Goal: Task Accomplishment & Management: Use online tool/utility

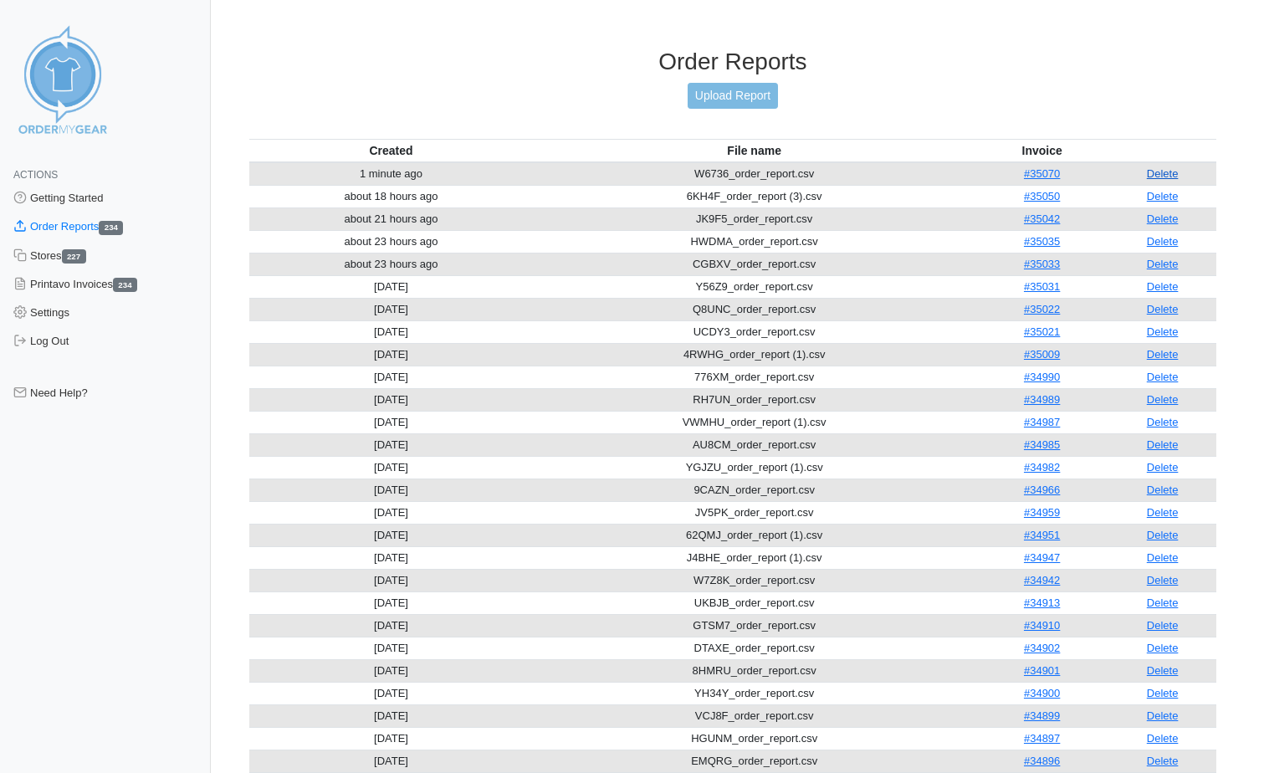
click at [1167, 174] on link "Delete" at bounding box center [1163, 173] width 32 height 13
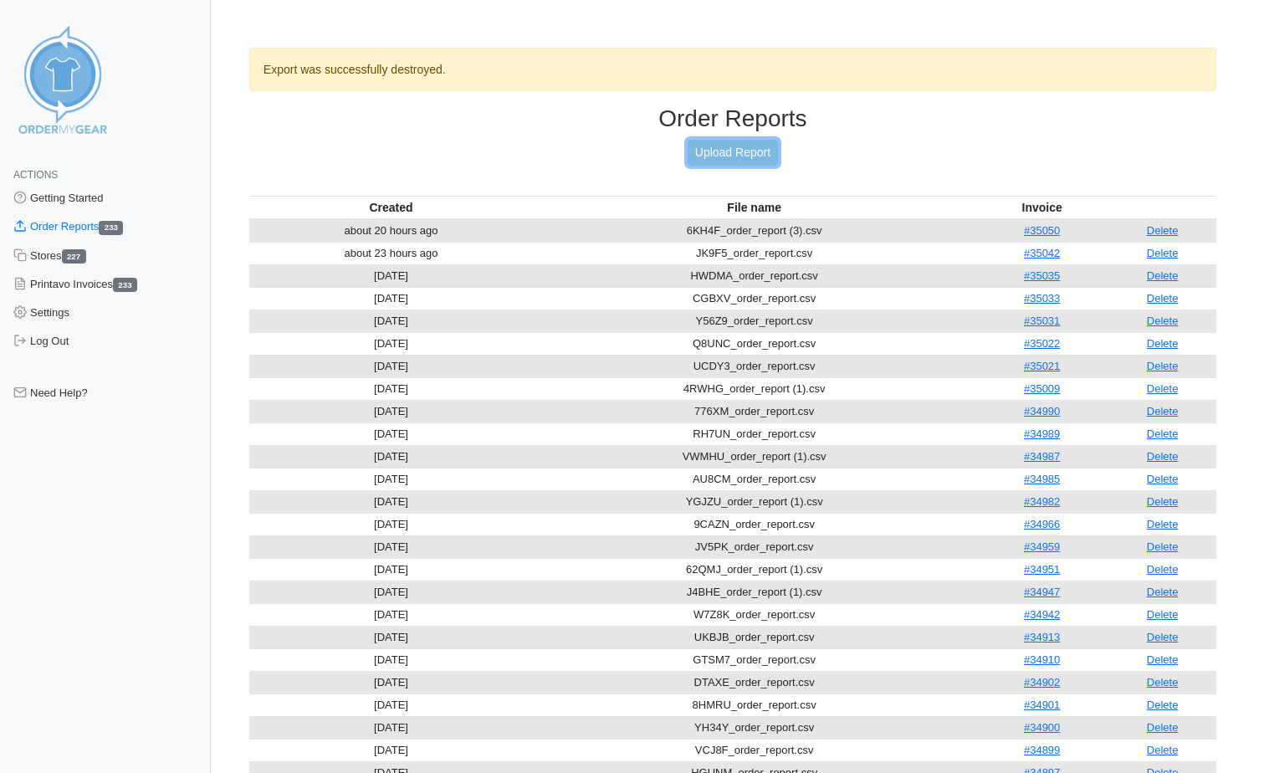
click at [749, 150] on link "Upload Report" at bounding box center [733, 153] width 90 height 26
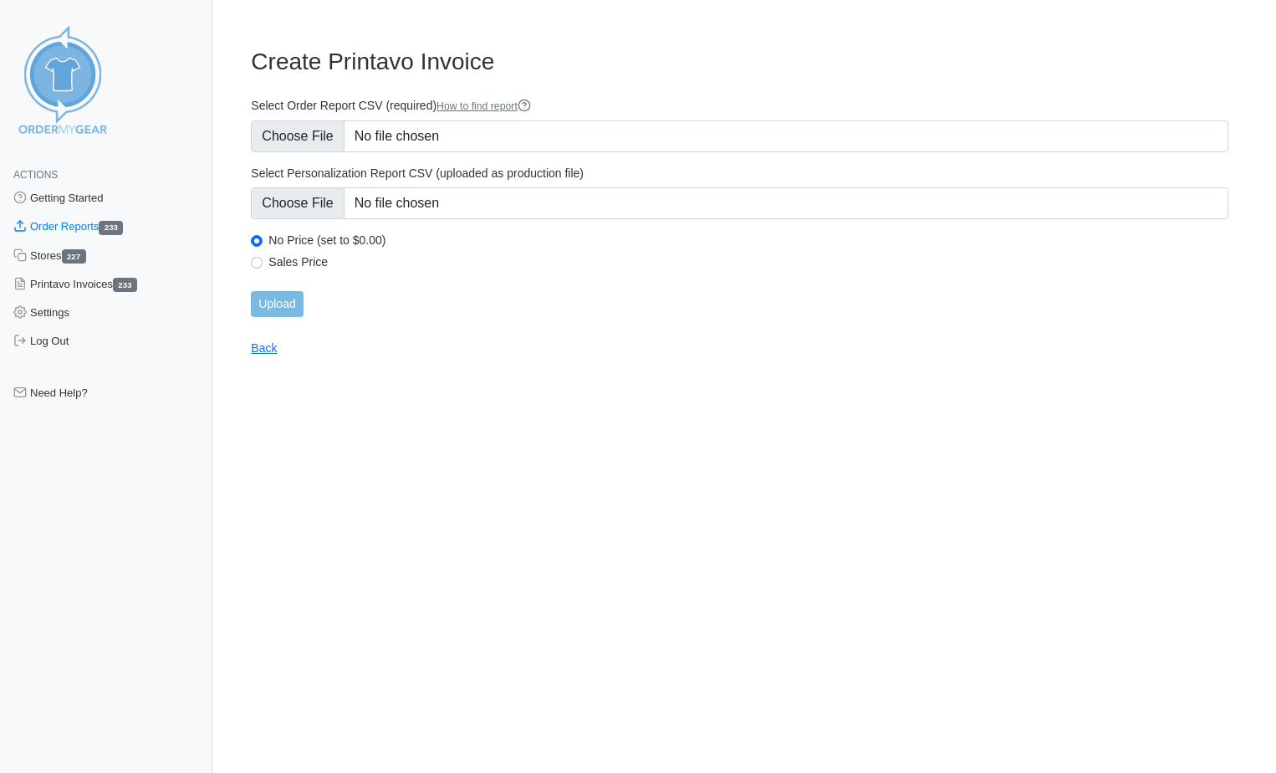
type input "C:\fakepath\W6736_order_report.csv"
click at [297, 299] on input "Upload" at bounding box center [277, 304] width 52 height 26
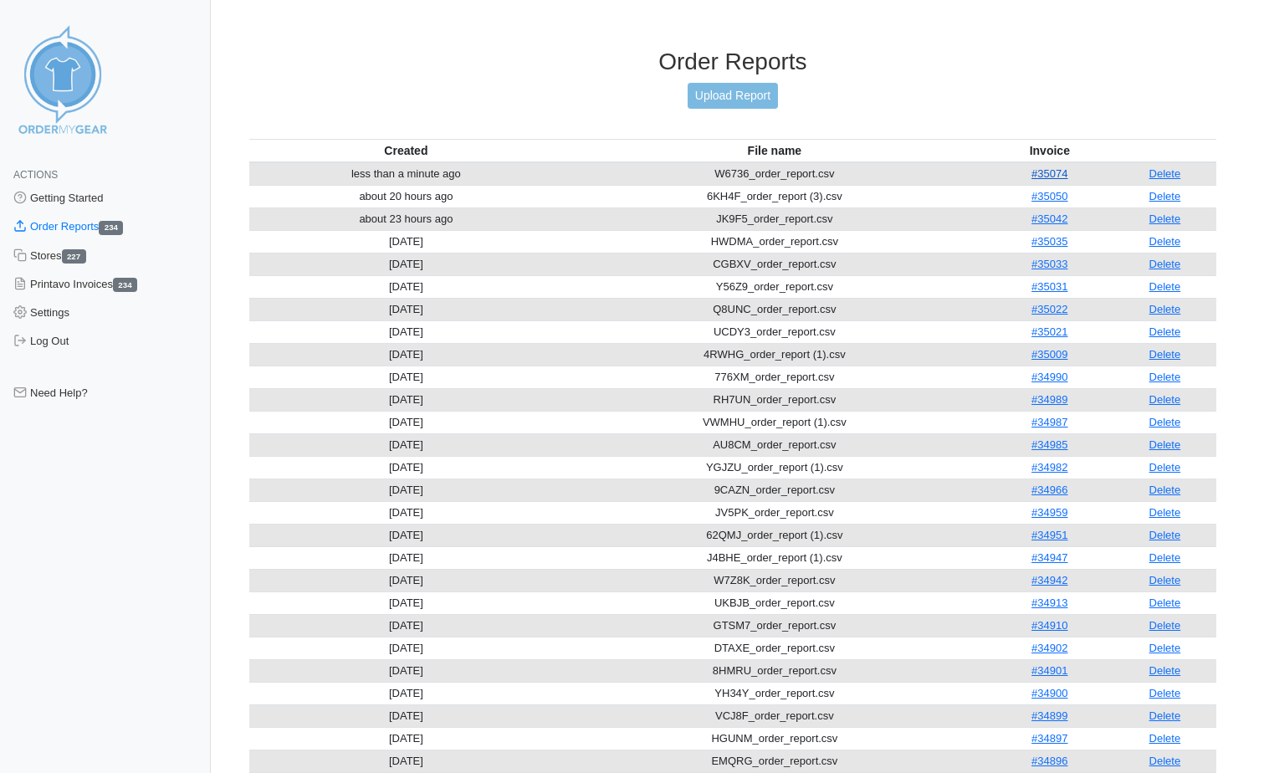
click at [1042, 174] on link "#35074" at bounding box center [1049, 173] width 36 height 13
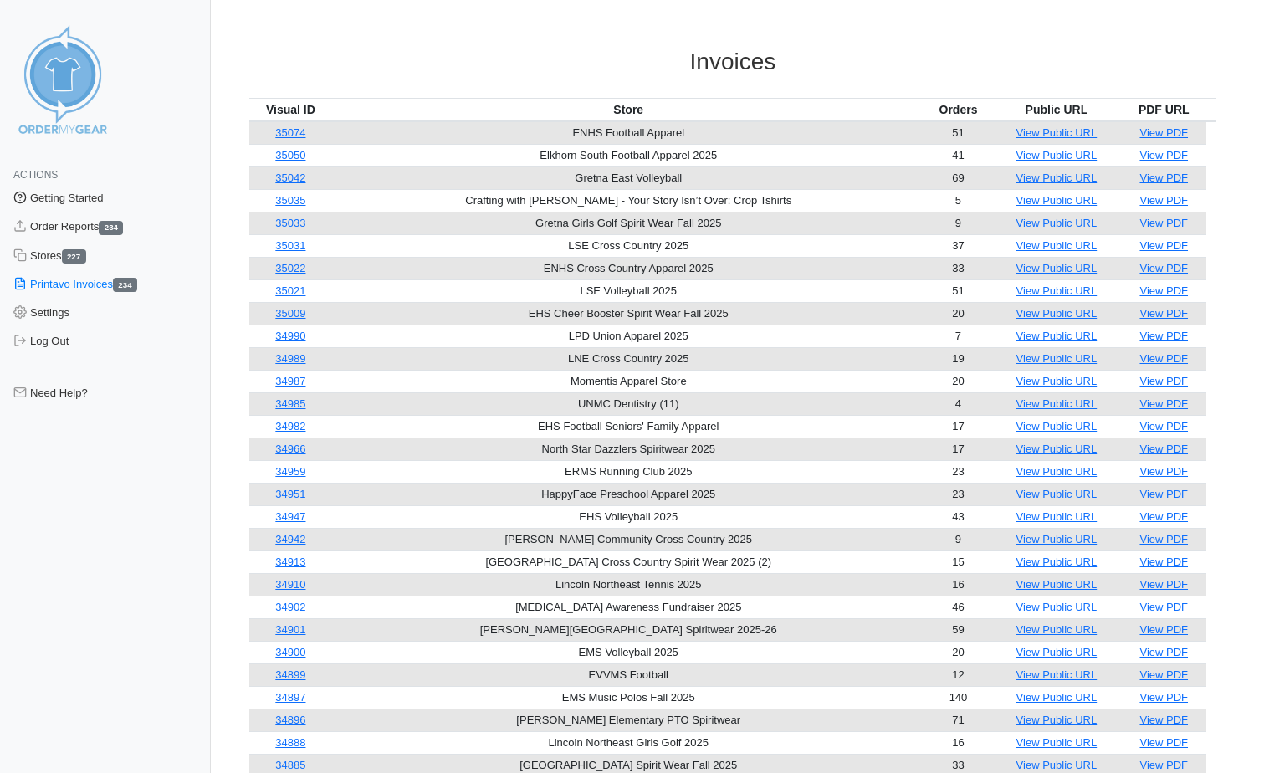
click at [44, 202] on link "Getting Started" at bounding box center [105, 198] width 211 height 28
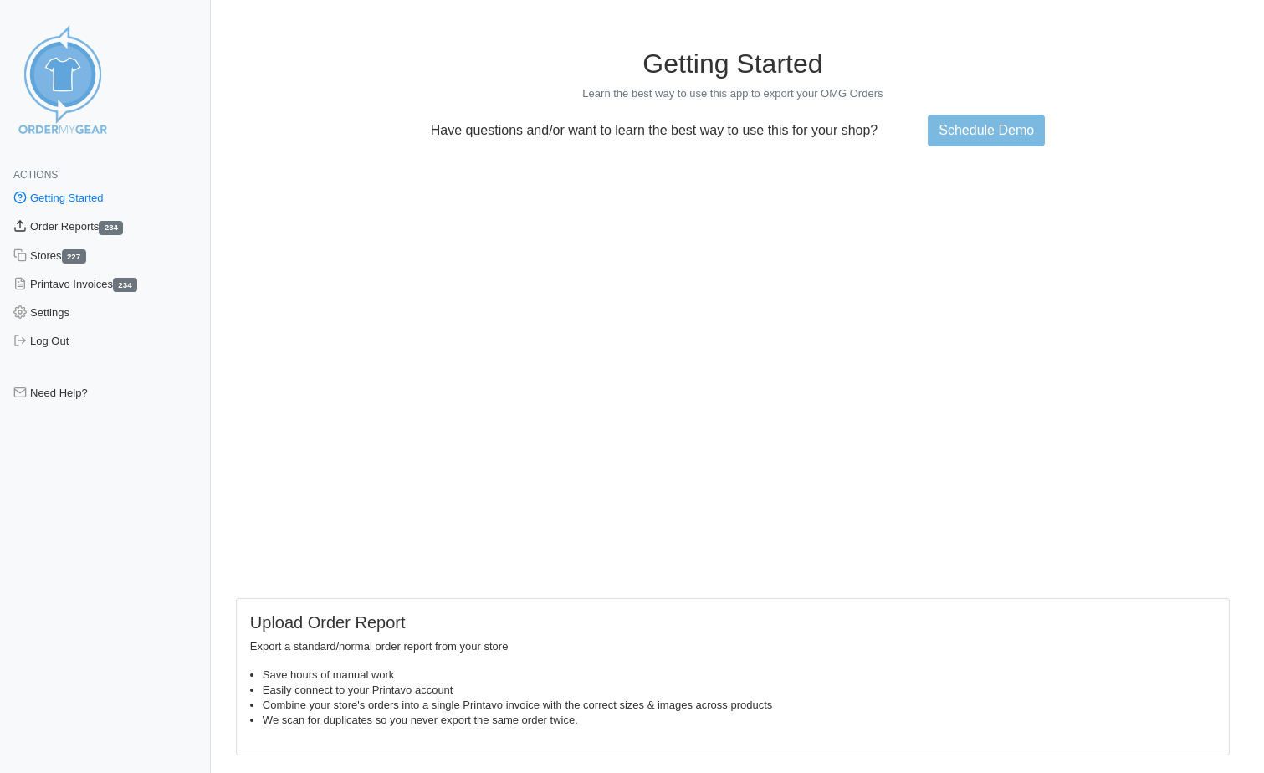
click at [51, 233] on link "Order Reports 234" at bounding box center [105, 226] width 211 height 28
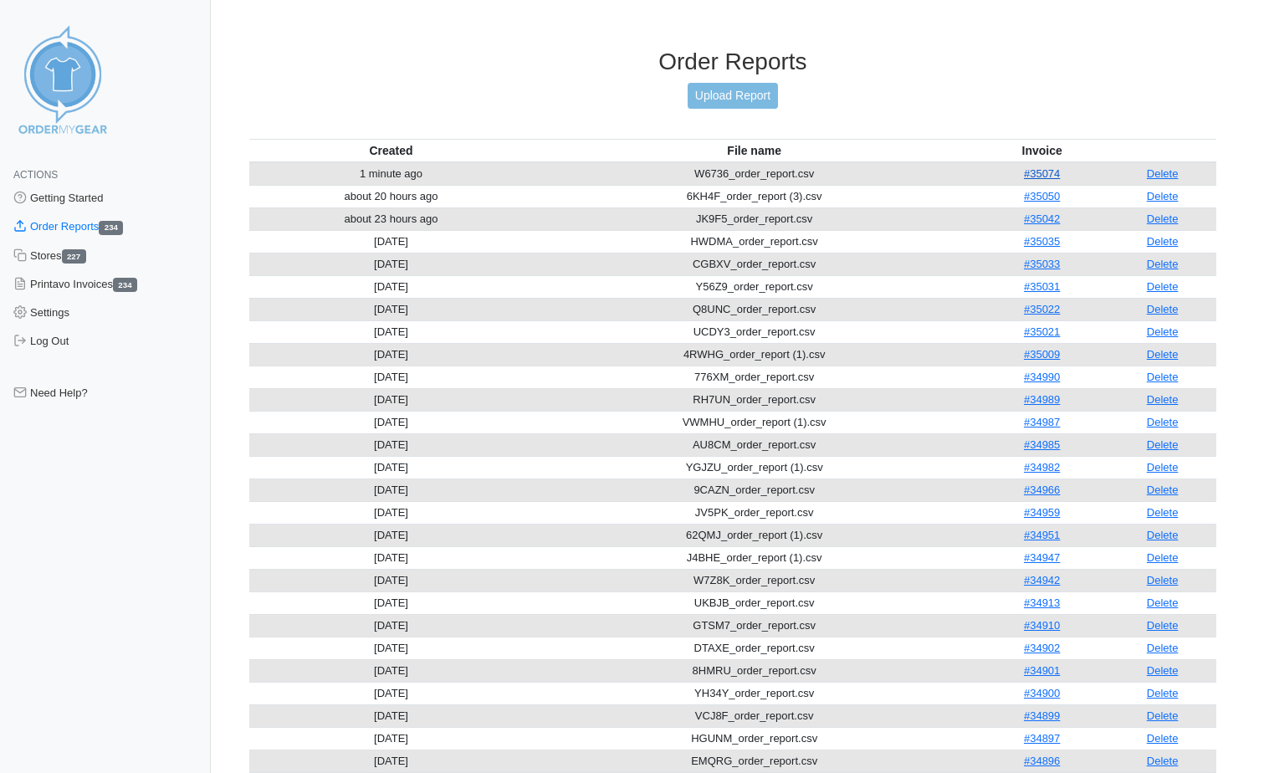
click at [1041, 171] on link "#35074" at bounding box center [1042, 173] width 36 height 13
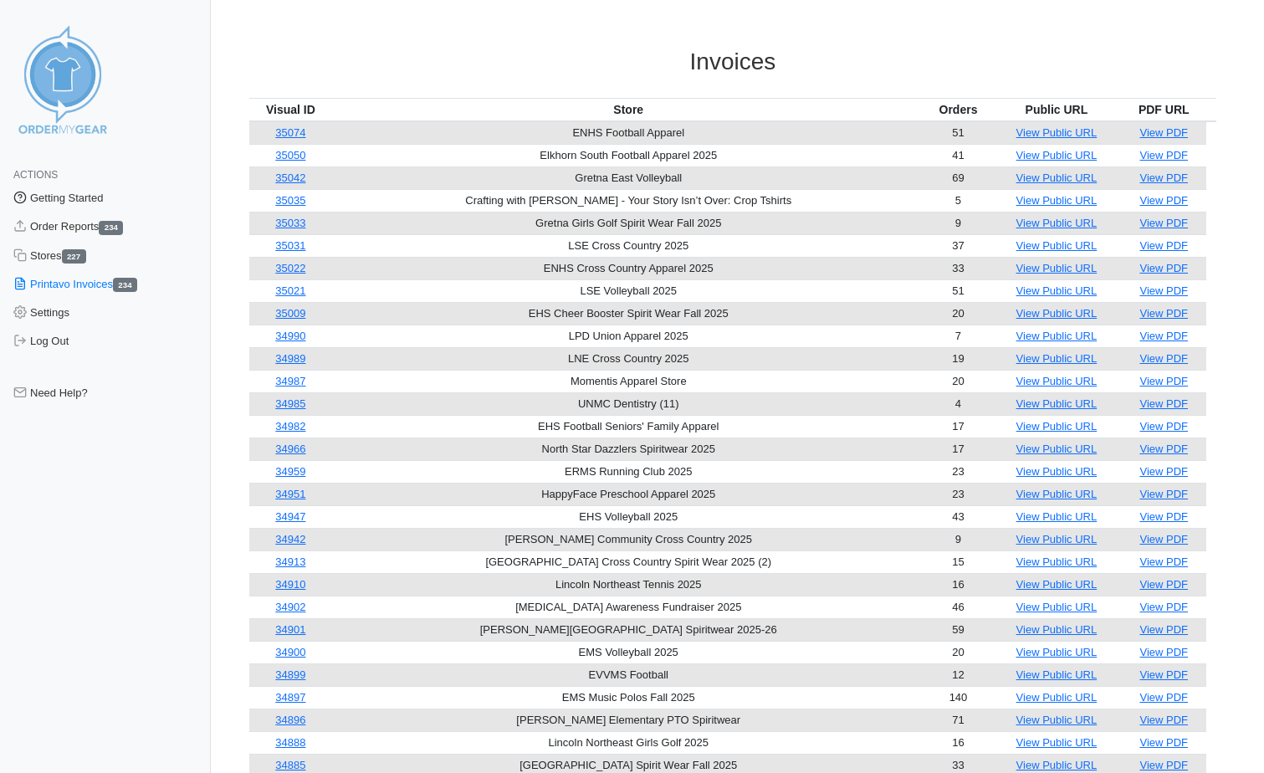
click at [64, 200] on link "Getting Started" at bounding box center [105, 198] width 211 height 28
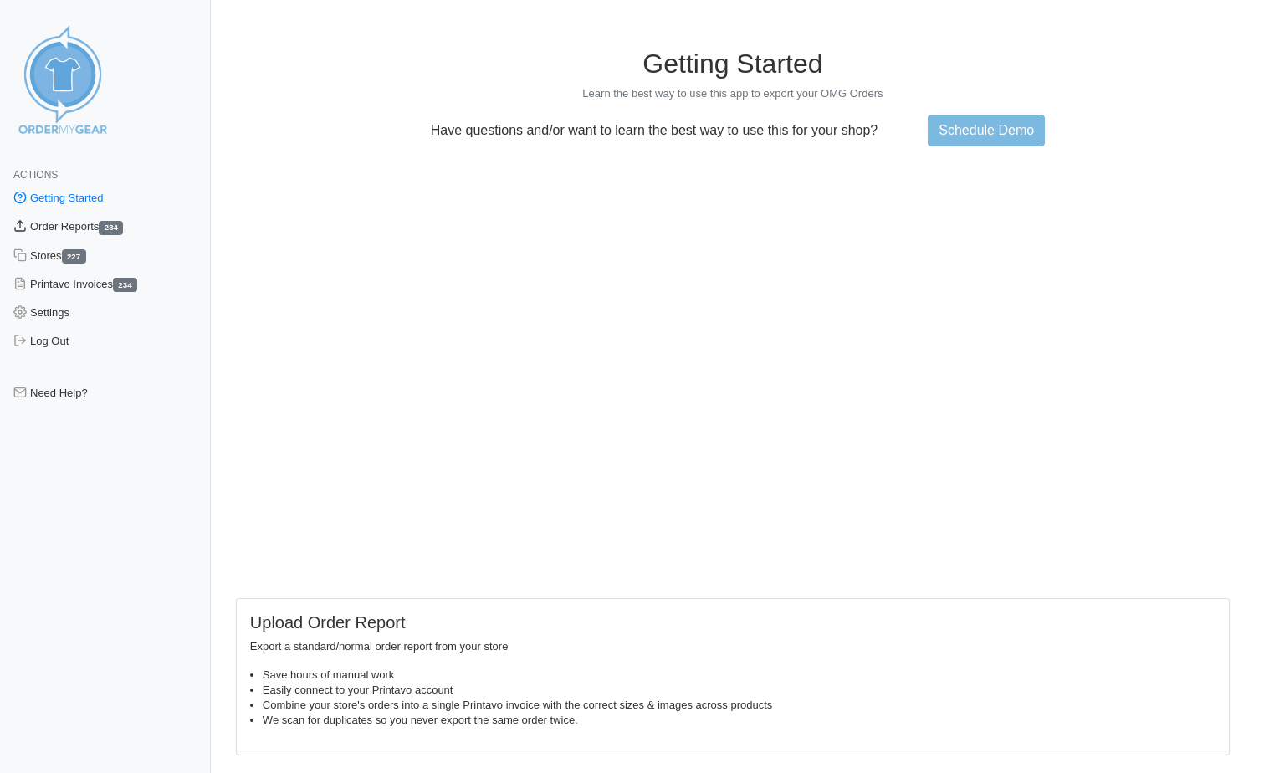
click at [62, 224] on link "Order Reports 234" at bounding box center [105, 226] width 211 height 28
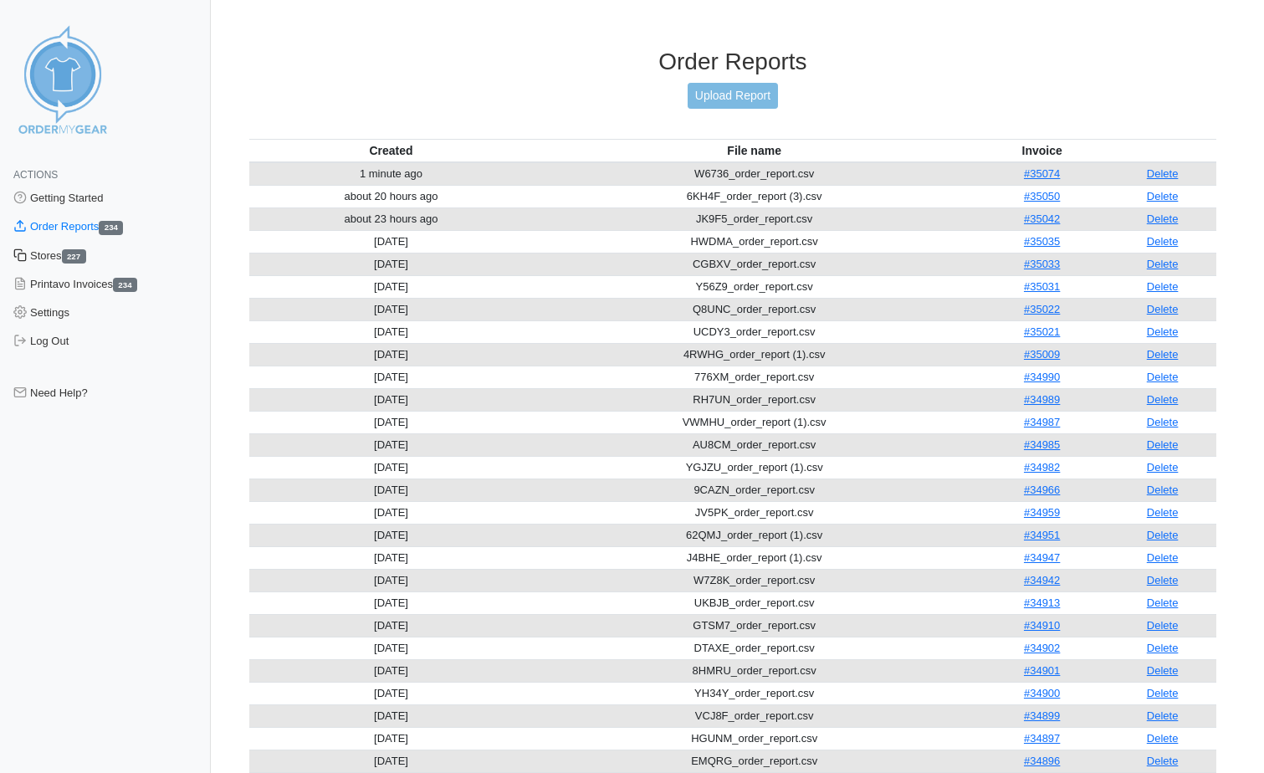
click at [59, 255] on link "Stores 227" at bounding box center [105, 256] width 211 height 28
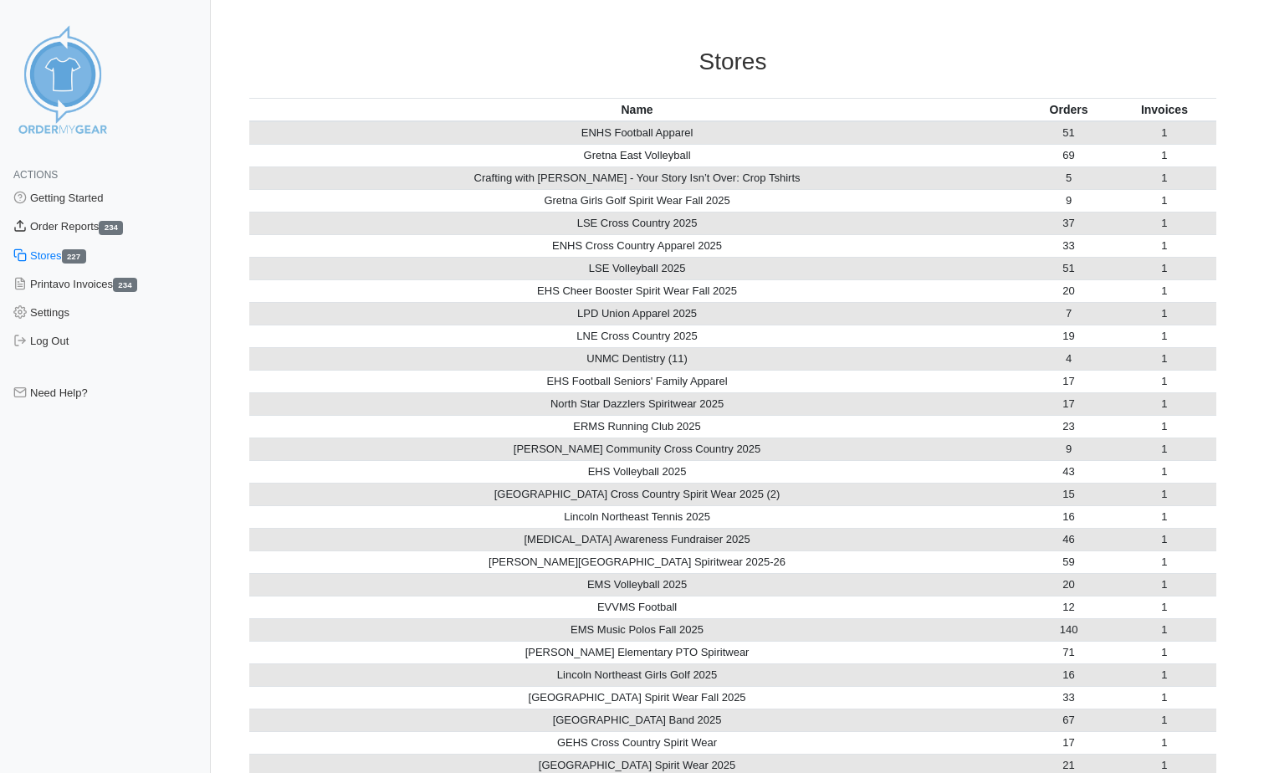
click at [78, 226] on link "Order Reports 234" at bounding box center [105, 226] width 211 height 28
